Goal: Information Seeking & Learning: Compare options

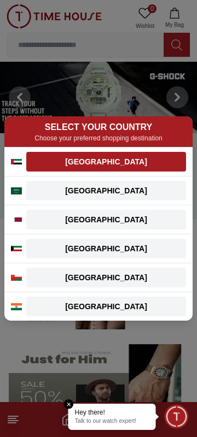
click at [130, 156] on button "[GEOGRAPHIC_DATA]" at bounding box center [106, 162] width 160 height 20
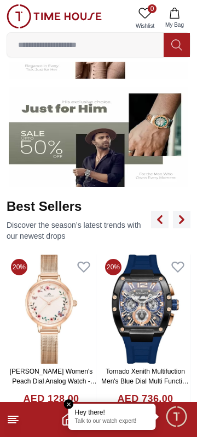
click at [171, 132] on img at bounding box center [98, 136] width 179 height 99
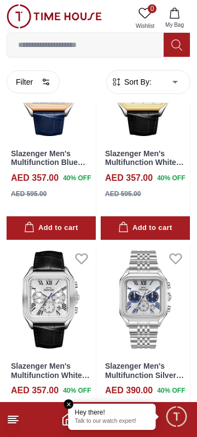
scroll to position [951, 0]
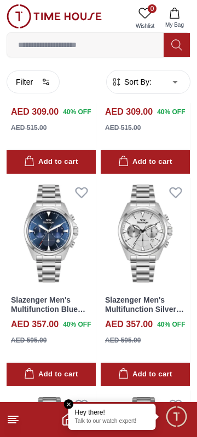
scroll to position [2085, 0]
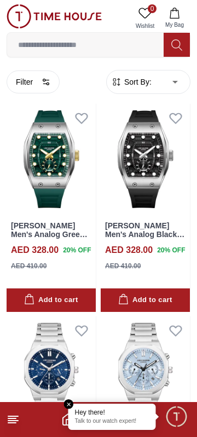
scroll to position [4283, 0]
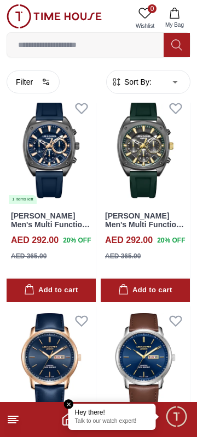
scroll to position [7690, 0]
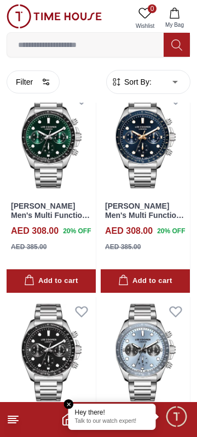
scroll to position [9848, 0]
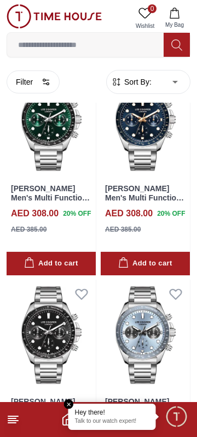
click at [67, 414] on icon "Home" at bounding box center [67, 419] width 13 height 13
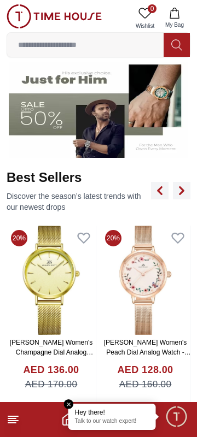
scroll to position [280, 0]
click at [66, 407] on em "Close tooltip" at bounding box center [69, 405] width 10 height 10
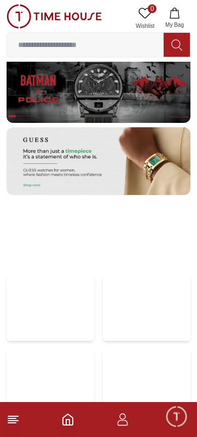
scroll to position [2180, 0]
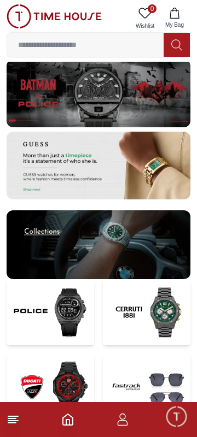
click at [68, 323] on img at bounding box center [50, 312] width 87 height 67
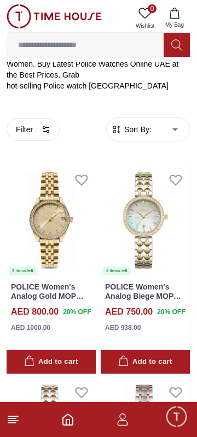
scroll to position [240, 0]
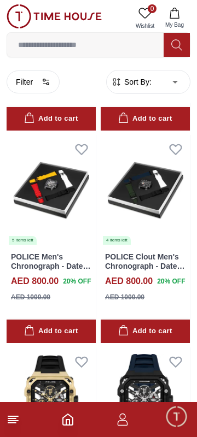
scroll to position [4104, 0]
click at [151, 260] on div "POLICE Clout Men's Chronograph - Date Black Dial Watch - PEWGO0052401-SET AED 8…" at bounding box center [145, 281] width 89 height 70
click at [64, 260] on div "POLICE Men's Chronograph - Date Black Dial Watch - PEWGO0052402-SET AED 800.00 …" at bounding box center [51, 281] width 89 height 70
click at [72, 179] on img at bounding box center [51, 190] width 89 height 111
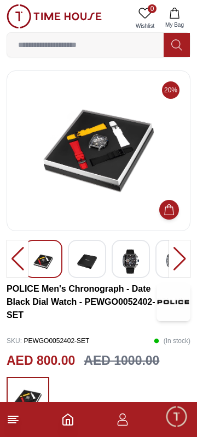
click at [89, 261] on img at bounding box center [87, 261] width 20 height 25
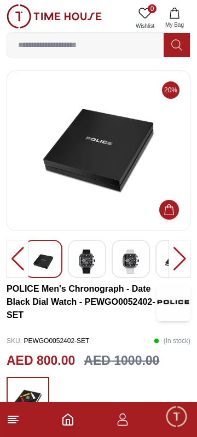
click at [130, 268] on img at bounding box center [131, 261] width 20 height 25
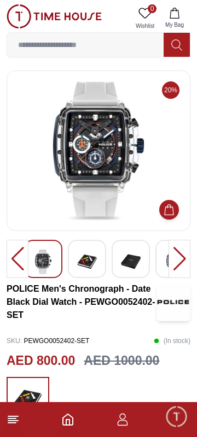
click at [134, 266] on img at bounding box center [131, 261] width 20 height 25
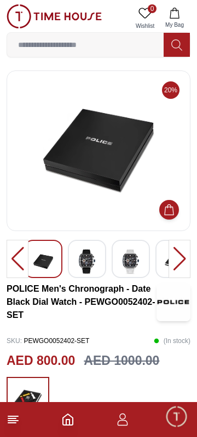
click at [126, 271] on img at bounding box center [131, 261] width 20 height 25
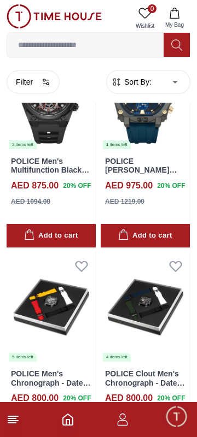
scroll to position [3982, 0]
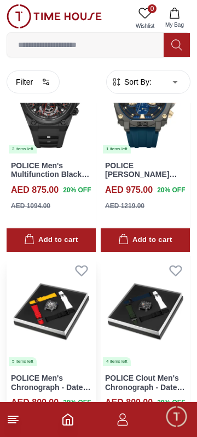
click at [54, 306] on img at bounding box center [51, 311] width 89 height 111
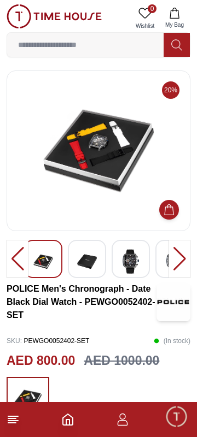
click at [177, 261] on div at bounding box center [179, 259] width 22 height 38
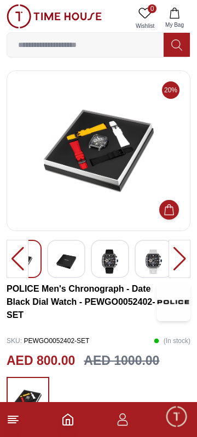
click at [68, 264] on img at bounding box center [66, 261] width 20 height 25
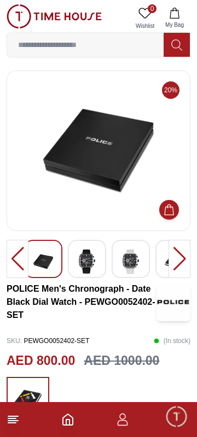
click at [127, 263] on img at bounding box center [131, 261] width 20 height 25
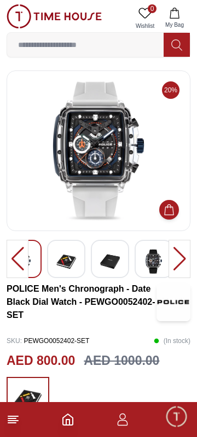
click at [155, 261] on img at bounding box center [154, 261] width 20 height 25
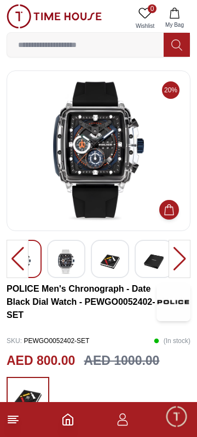
click at [155, 264] on img at bounding box center [154, 261] width 20 height 25
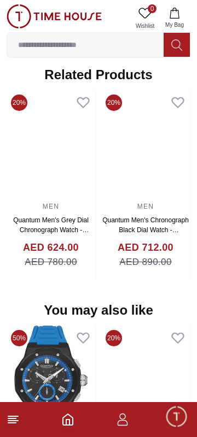
scroll to position [1134, 0]
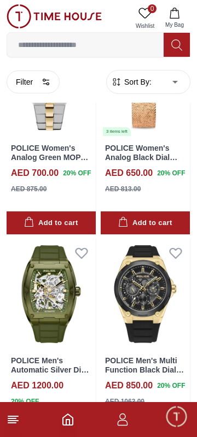
scroll to position [2057, 0]
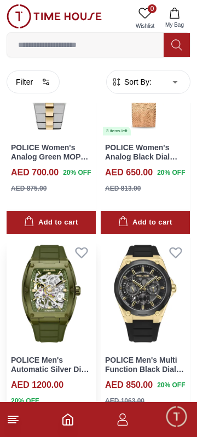
click at [67, 356] on h3 "POLICE Men's Automatic Silver Dial Watch - PEWJR0005906" at bounding box center [51, 365] width 80 height 19
click at [60, 310] on img at bounding box center [51, 293] width 89 height 111
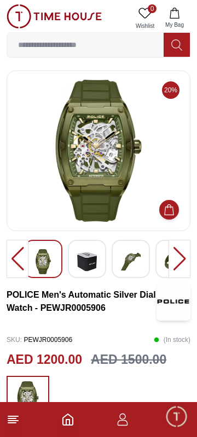
click at [132, 267] on img at bounding box center [131, 261] width 20 height 25
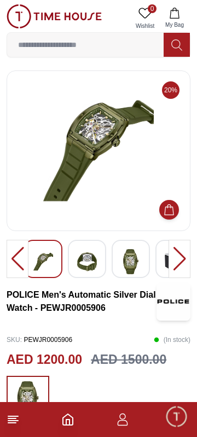
click at [95, 267] on img at bounding box center [87, 261] width 20 height 25
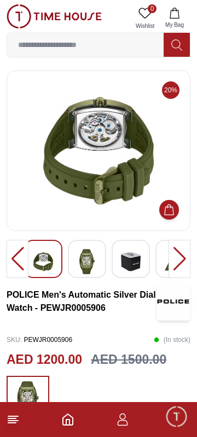
click at [82, 274] on img at bounding box center [87, 261] width 20 height 25
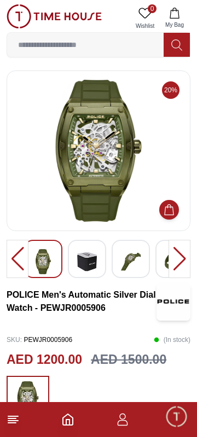
click at [77, 273] on div at bounding box center [87, 259] width 38 height 38
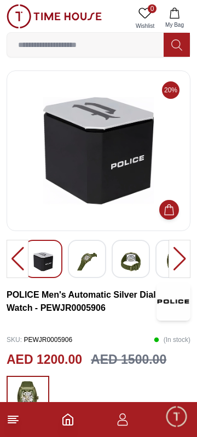
click at [82, 271] on img at bounding box center [87, 261] width 20 height 25
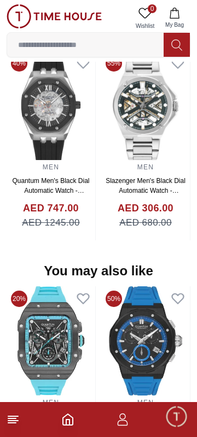
scroll to position [919, 0]
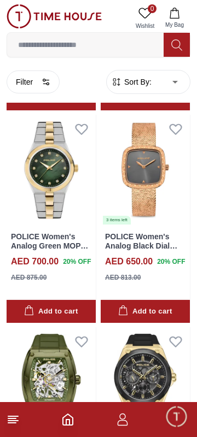
scroll to position [2095, 0]
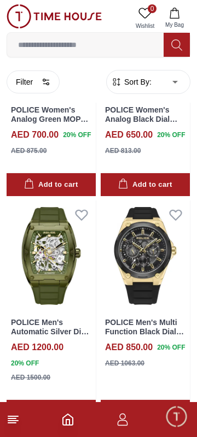
click at [68, 425] on icon "Home" at bounding box center [68, 419] width 10 height 11
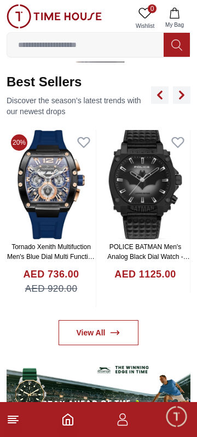
scroll to position [375, 0]
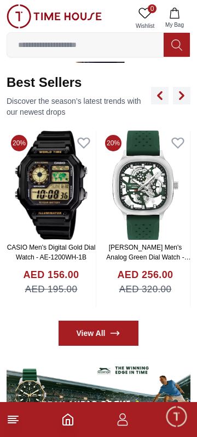
click at [121, 335] on link "View All" at bounding box center [98, 333] width 80 height 25
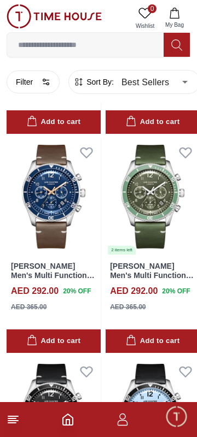
scroll to position [1752, 0]
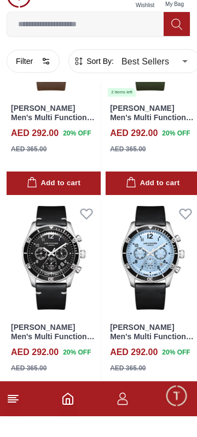
scroll to position [1881, 0]
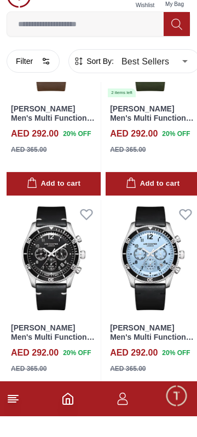
scroll to position [1897, 0]
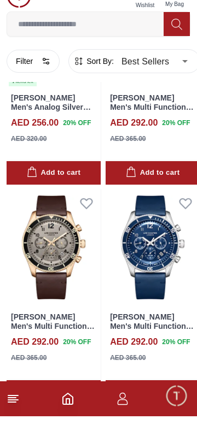
scroll to position [1462, 0]
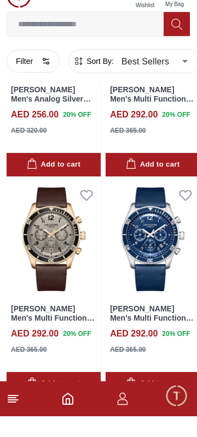
click at [71, 426] on icon "Home" at bounding box center [67, 419] width 13 height 13
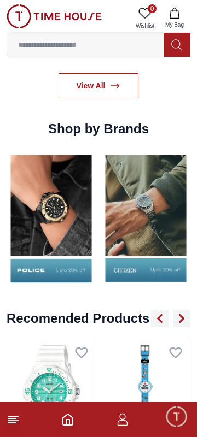
scroll to position [996, 0]
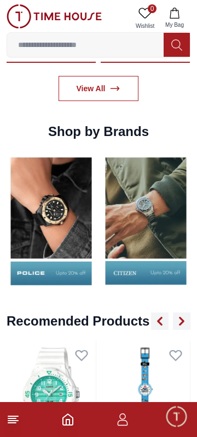
click at [67, 263] on img at bounding box center [51, 220] width 89 height 139
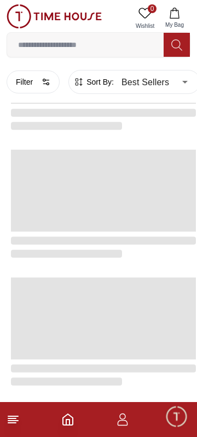
scroll to position [1462, 0]
